Goal: Entertainment & Leisure: Consume media (video, audio)

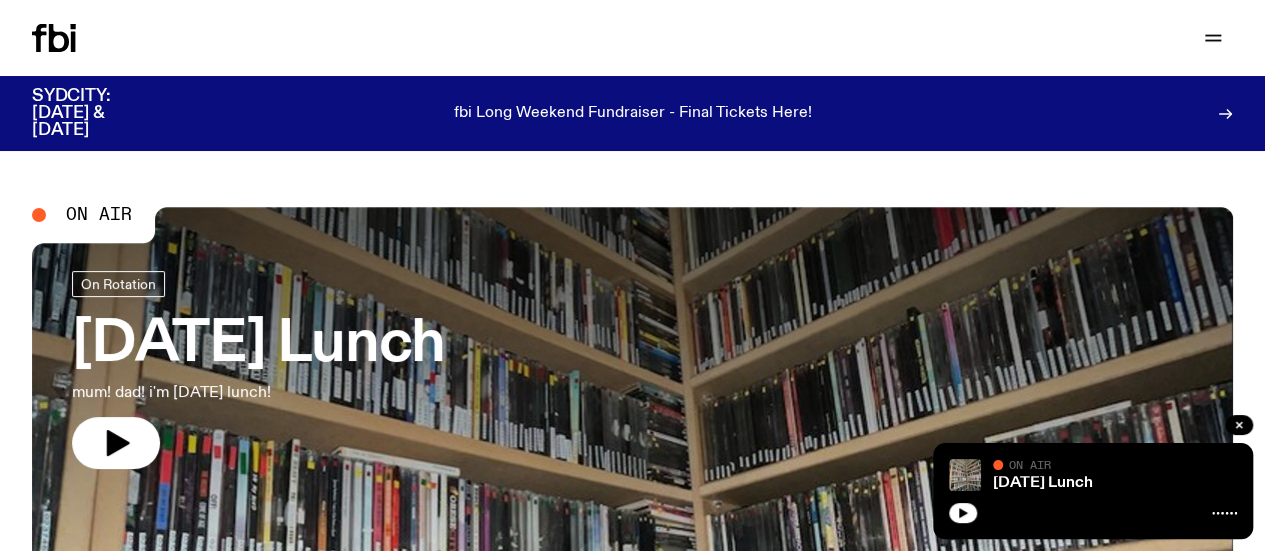
click at [0, 0] on link "Schedule" at bounding box center [0, 0] width 0 height 0
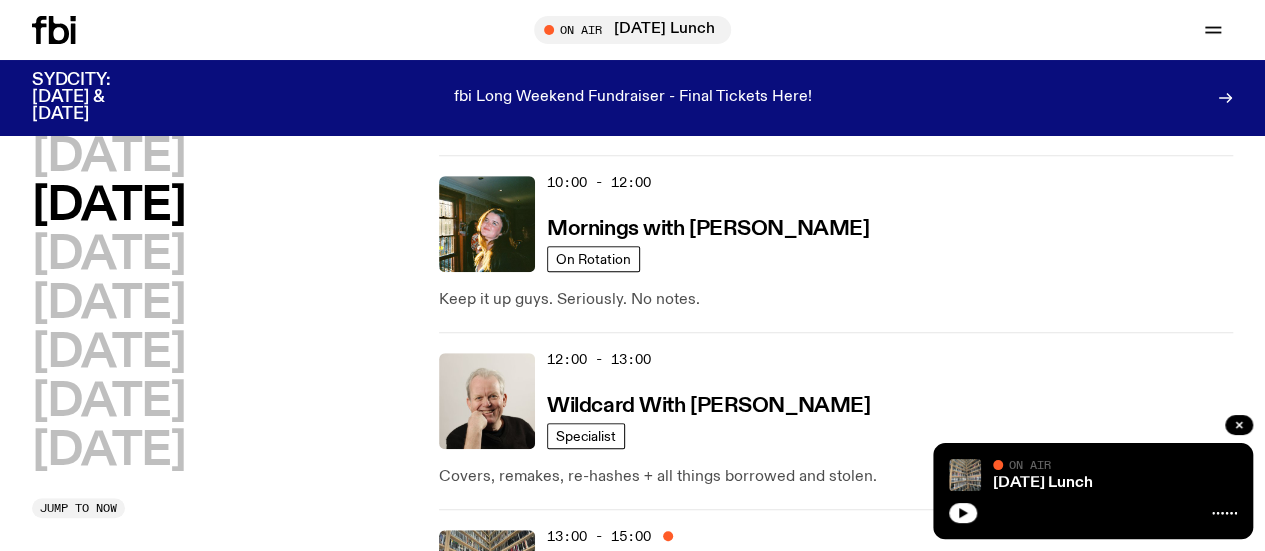
scroll to position [483, 0]
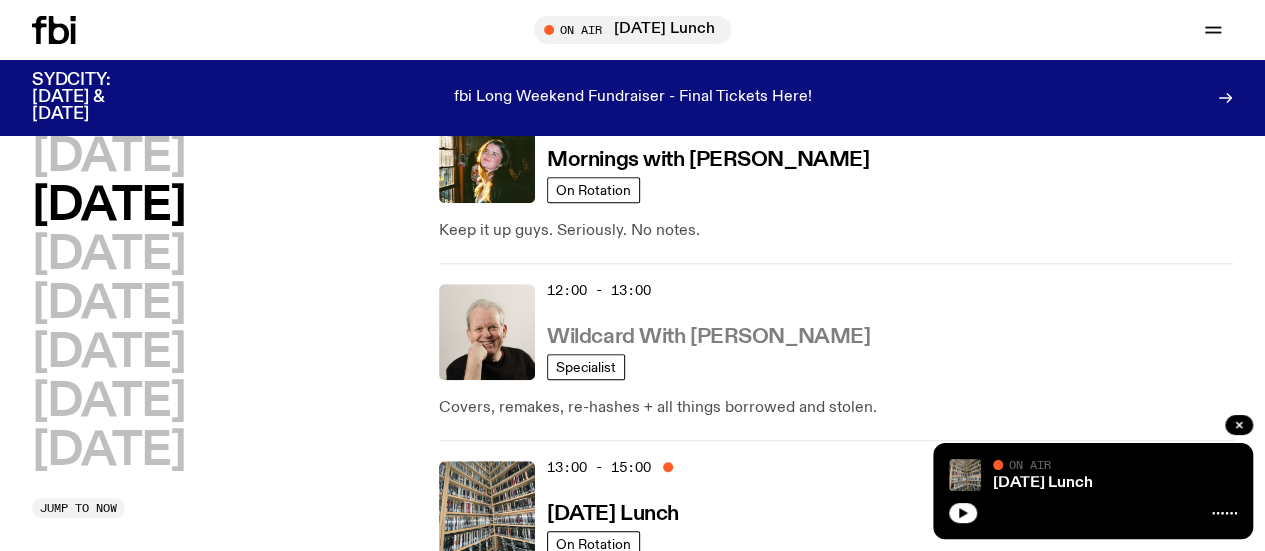
click at [618, 327] on h3 "Wildcard With [PERSON_NAME]" at bounding box center [708, 337] width 323 height 21
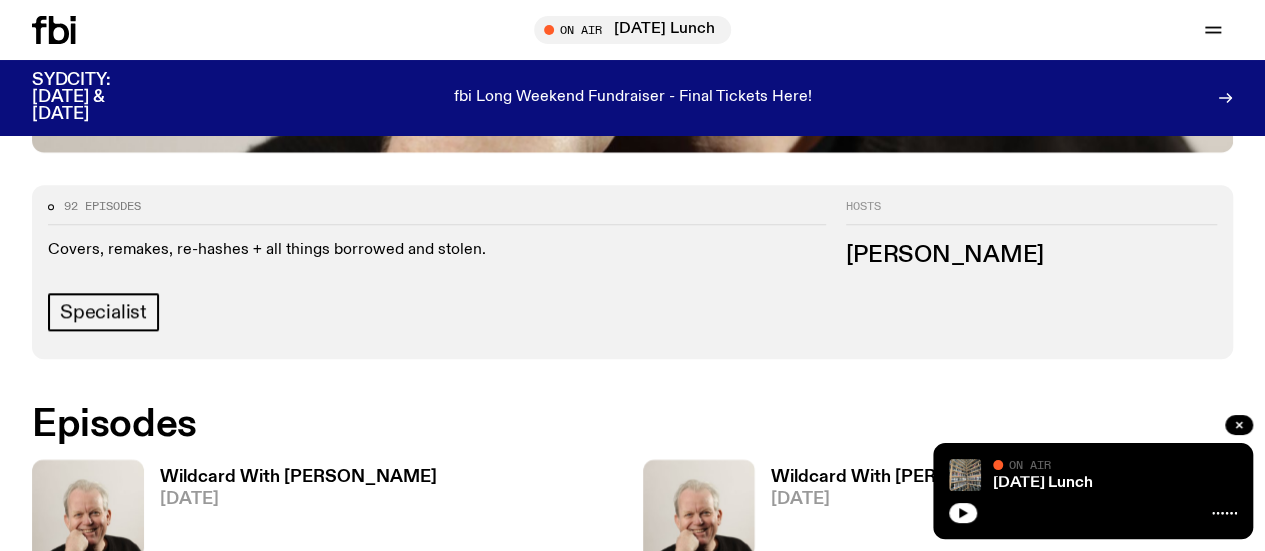
scroll to position [909, 0]
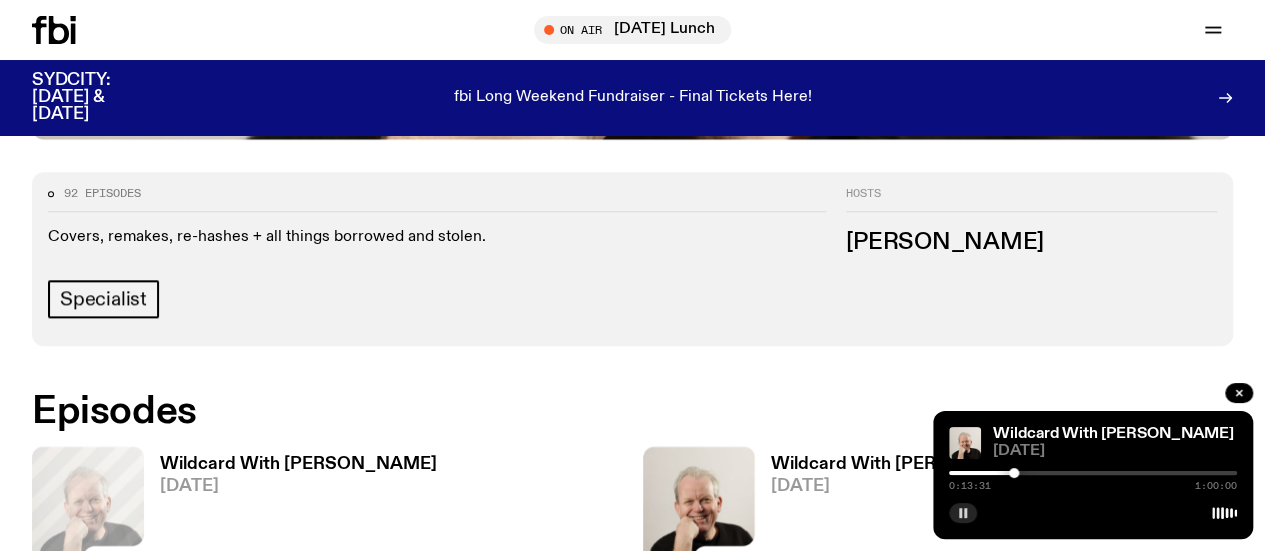
click at [966, 514] on icon "button" at bounding box center [963, 513] width 12 height 12
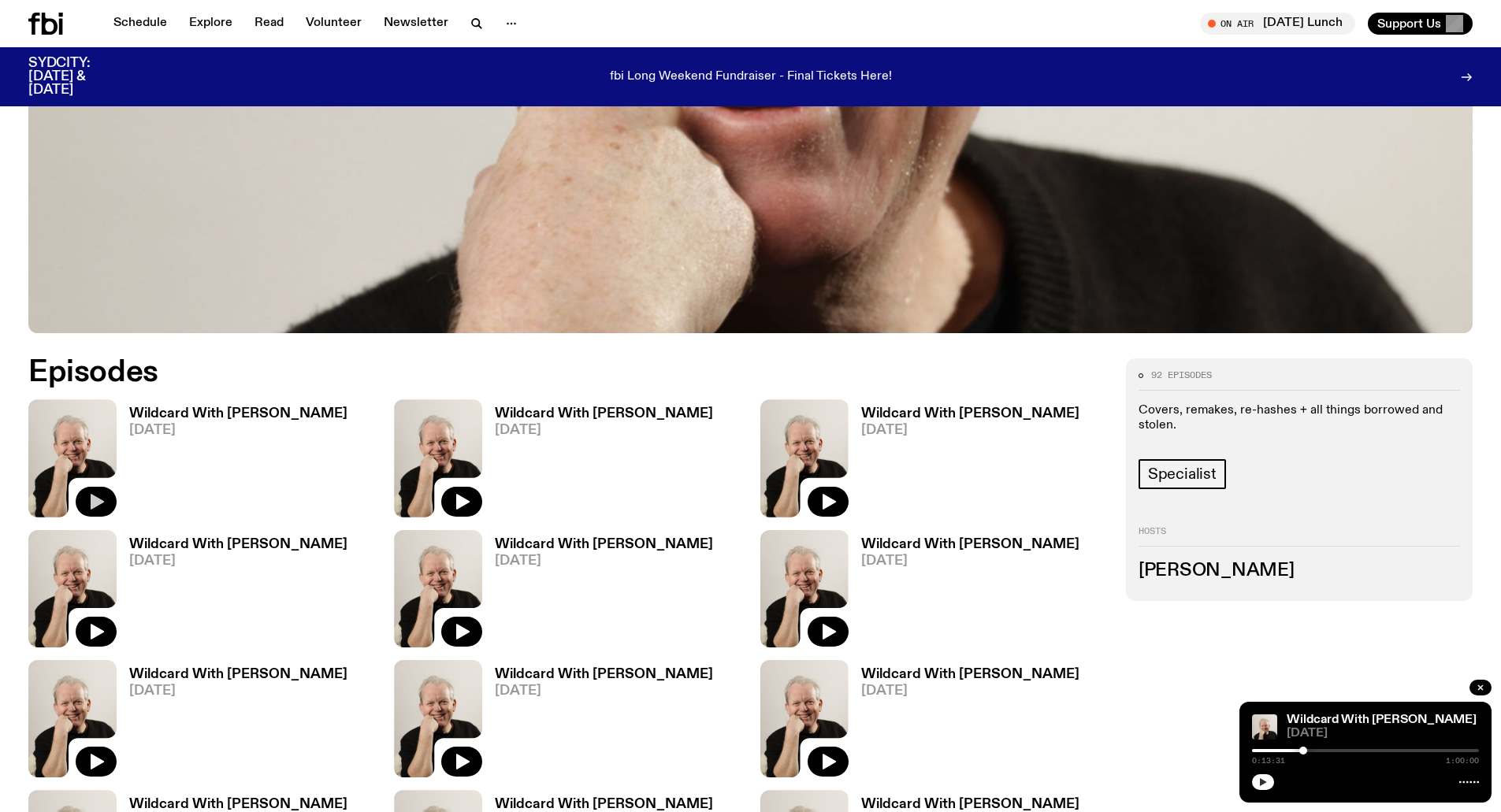
click at [996, 433] on icon "button" at bounding box center [1263, 782] width 7 height 8
